Goal: Navigation & Orientation: Find specific page/section

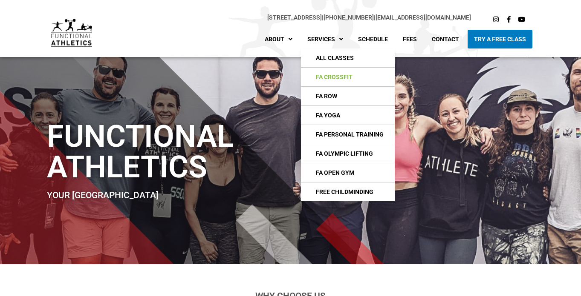
click at [335, 79] on link "FA CrossFIt" at bounding box center [348, 77] width 94 height 19
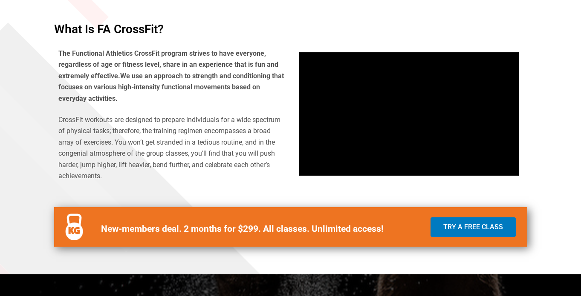
scroll to position [273, 0]
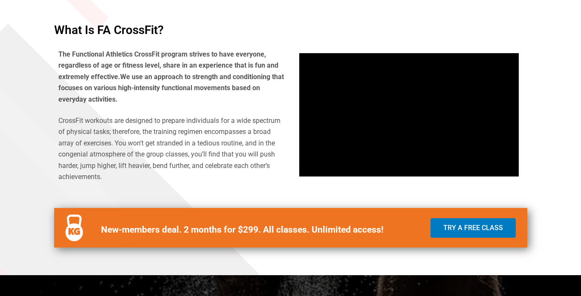
click at [14, 104] on div at bounding box center [290, 132] width 581 height 288
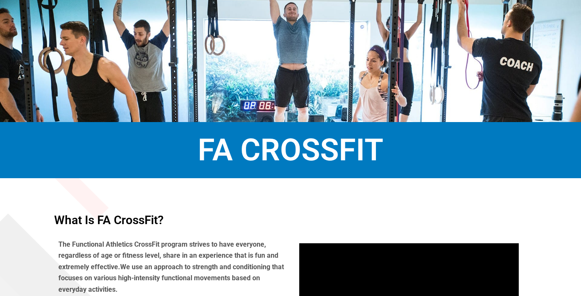
scroll to position [0, 0]
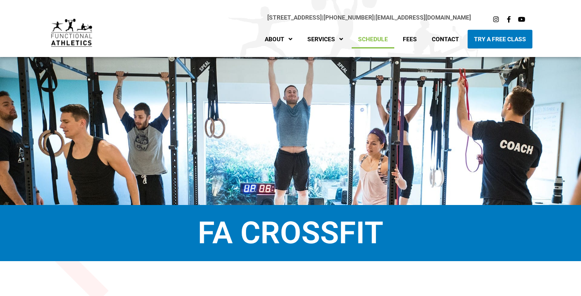
click at [375, 42] on link "Schedule" at bounding box center [372, 39] width 43 height 19
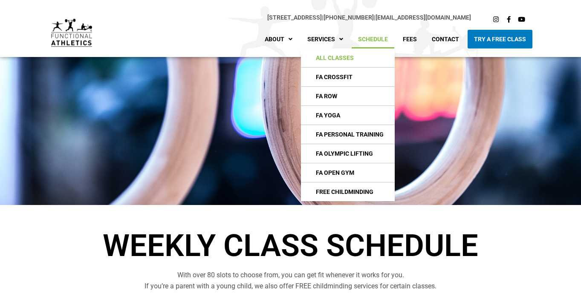
click at [333, 63] on link "All Classes" at bounding box center [348, 58] width 94 height 19
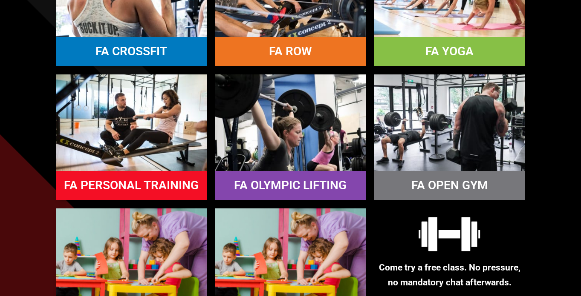
scroll to position [496, 0]
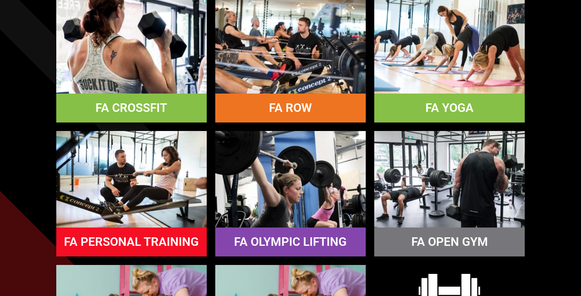
click at [132, 80] on img at bounding box center [131, 45] width 150 height 96
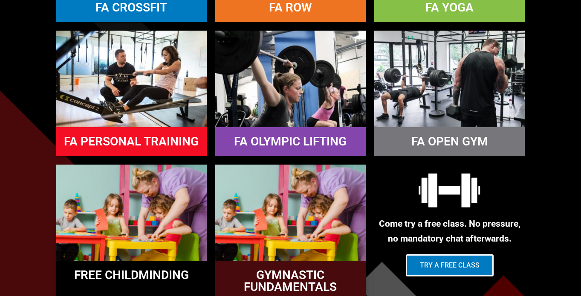
scroll to position [598, 0]
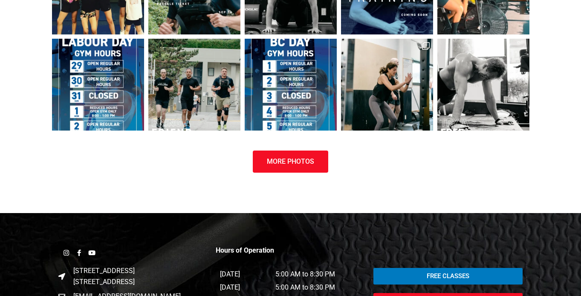
scroll to position [1102, 0]
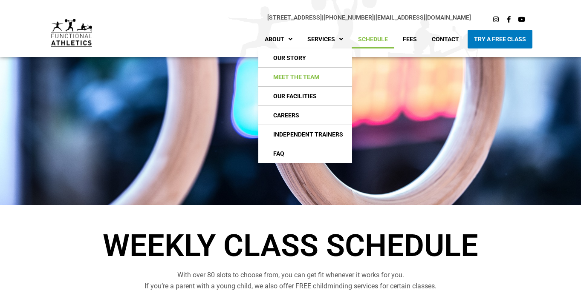
click at [291, 77] on link "Meet The Team" at bounding box center [305, 77] width 94 height 19
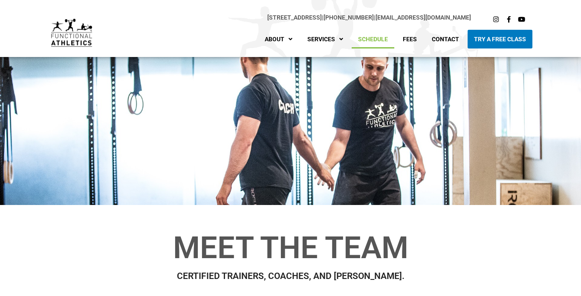
click at [373, 38] on link "Schedule" at bounding box center [372, 39] width 43 height 19
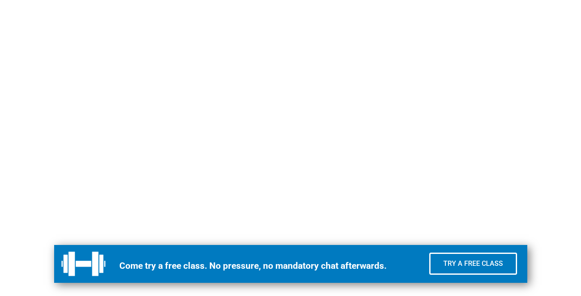
scroll to position [350, 0]
